Goal: Navigation & Orientation: Find specific page/section

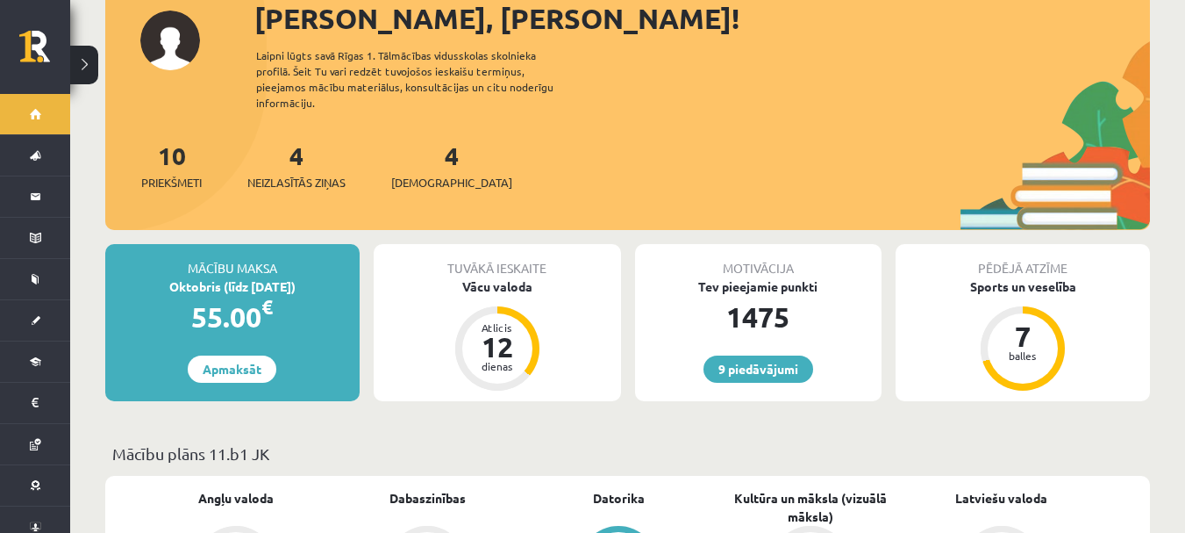
scroll to position [281, 0]
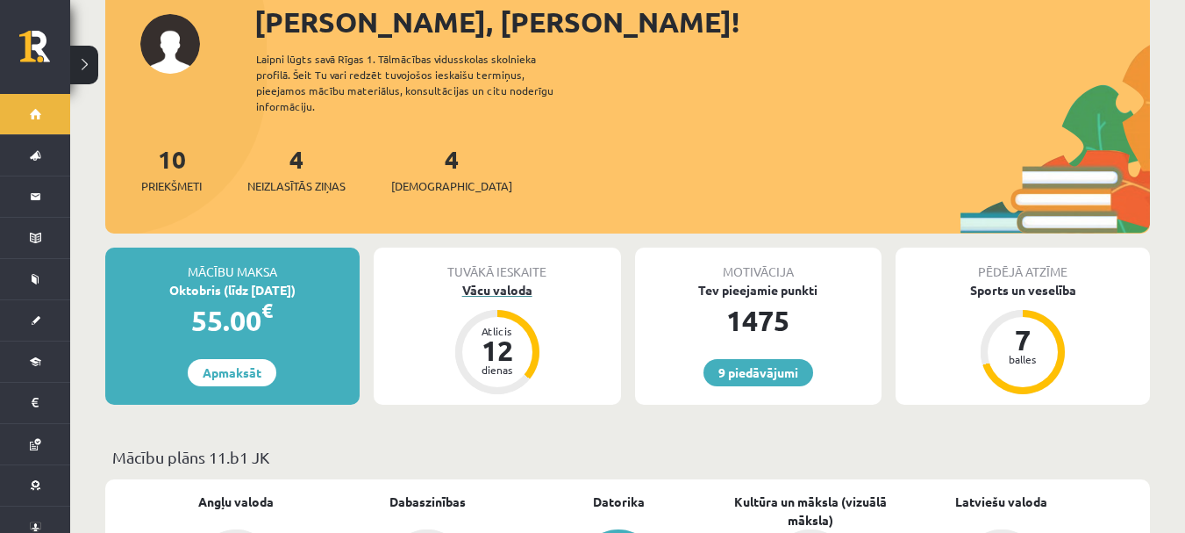
click at [522, 336] on div "12" at bounding box center [497, 350] width 53 height 28
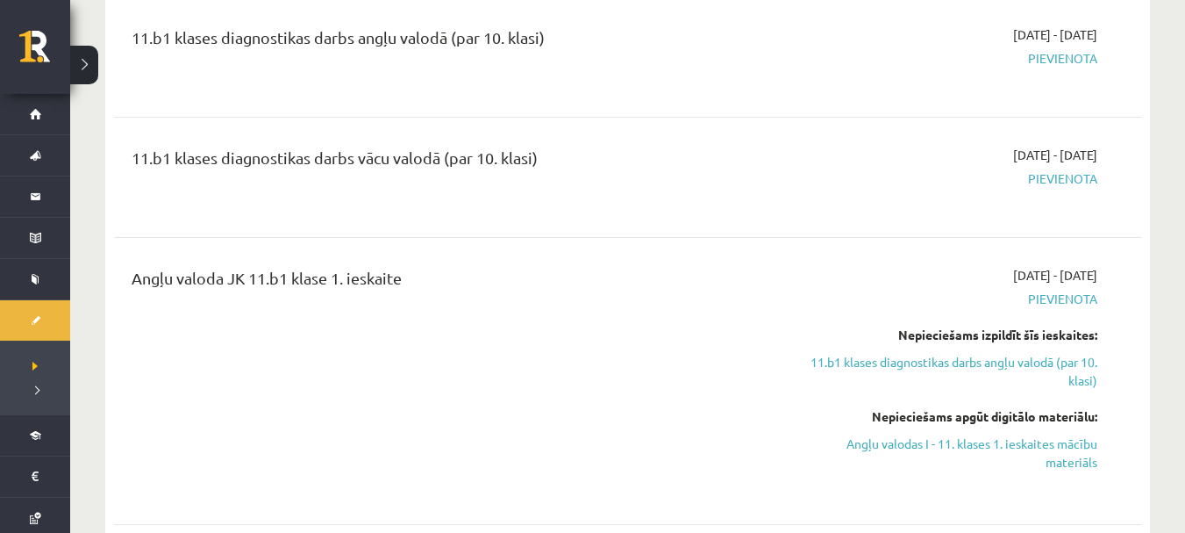
scroll to position [316, 0]
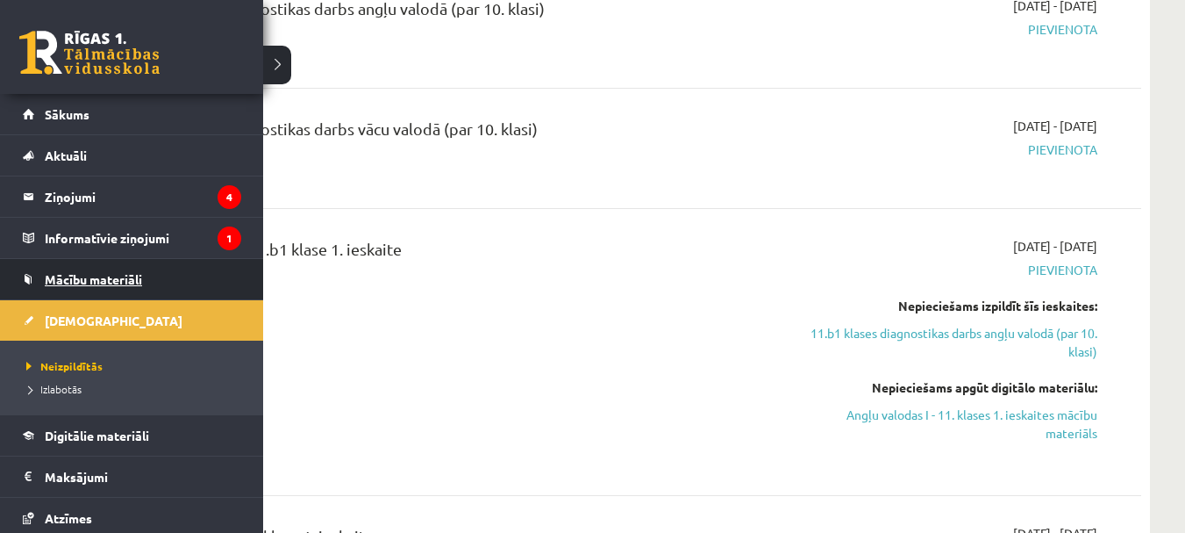
click at [54, 281] on span "Mācību materiāli" at bounding box center [93, 279] width 97 height 16
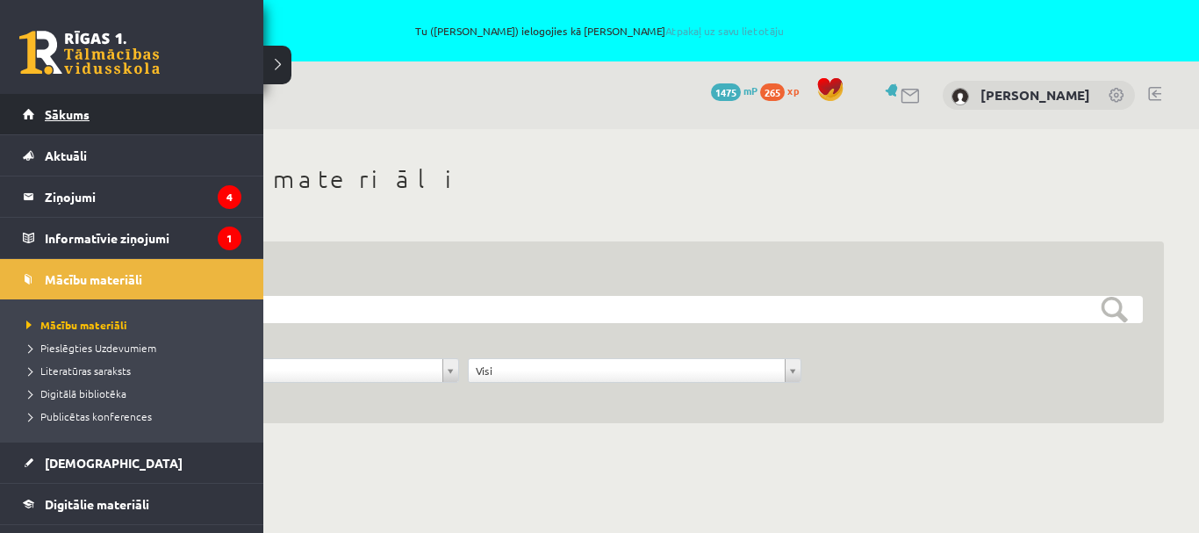
click at [60, 105] on link "Sākums" at bounding box center [132, 114] width 218 height 40
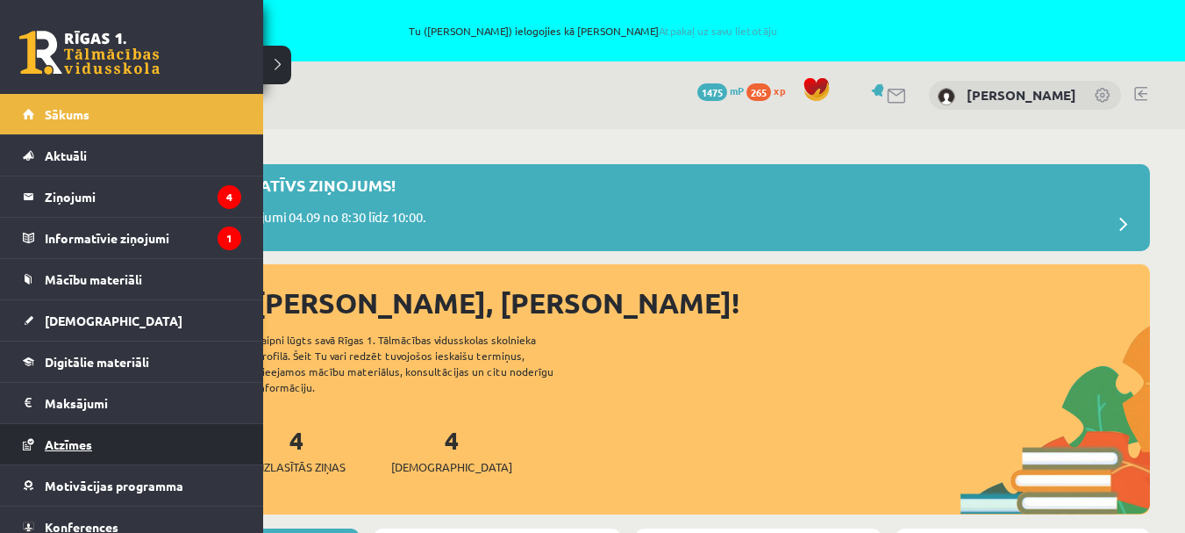
click at [92, 440] on span "Atzīmes" at bounding box center [68, 444] width 47 height 16
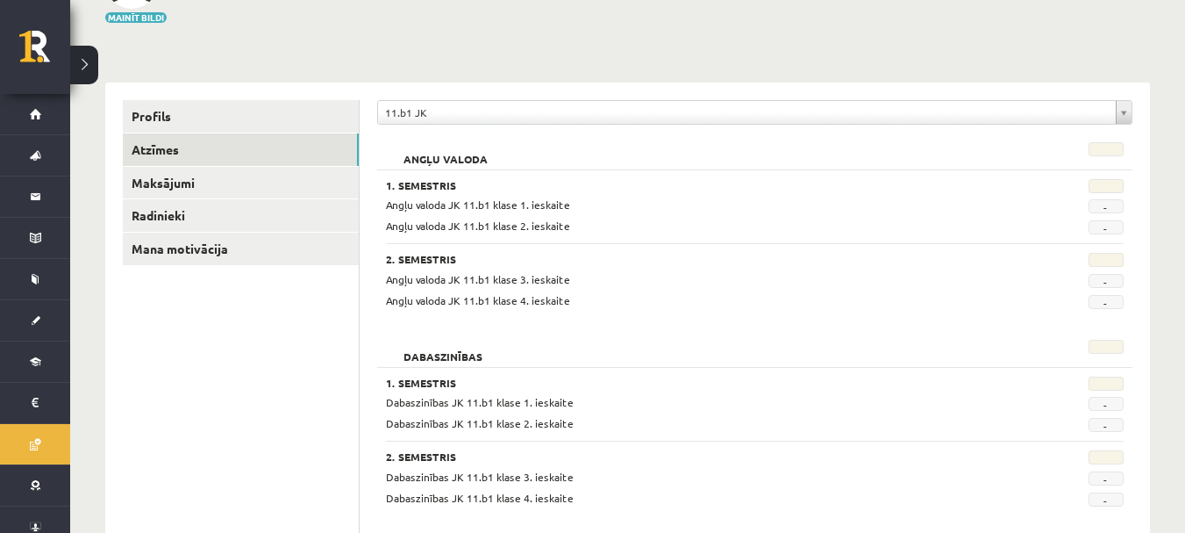
scroll to position [211, 0]
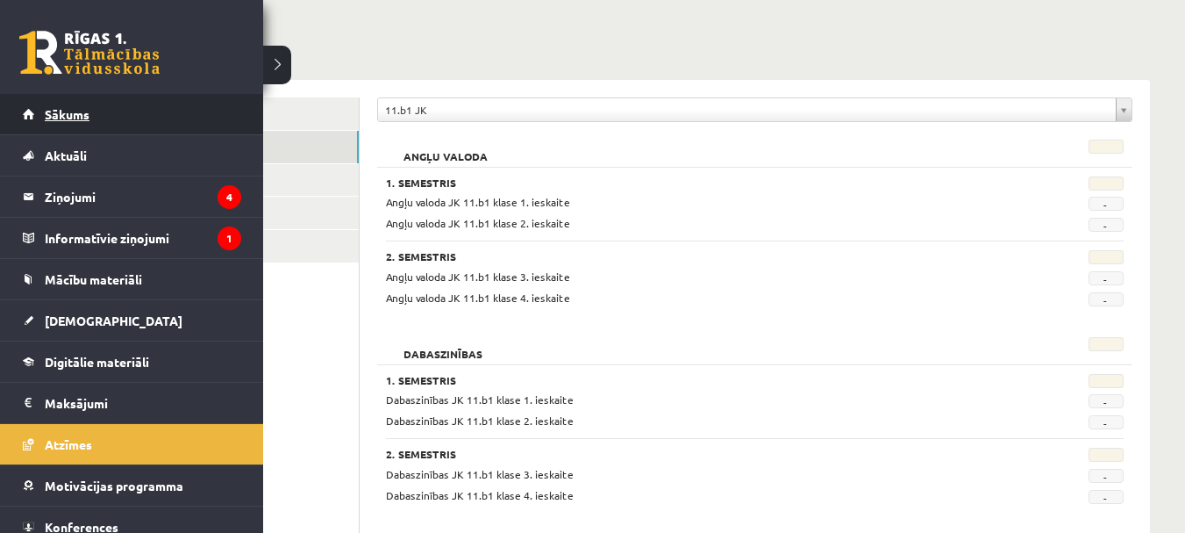
click at [26, 115] on link "Sākums" at bounding box center [132, 114] width 218 height 40
